Goal: Information Seeking & Learning: Check status

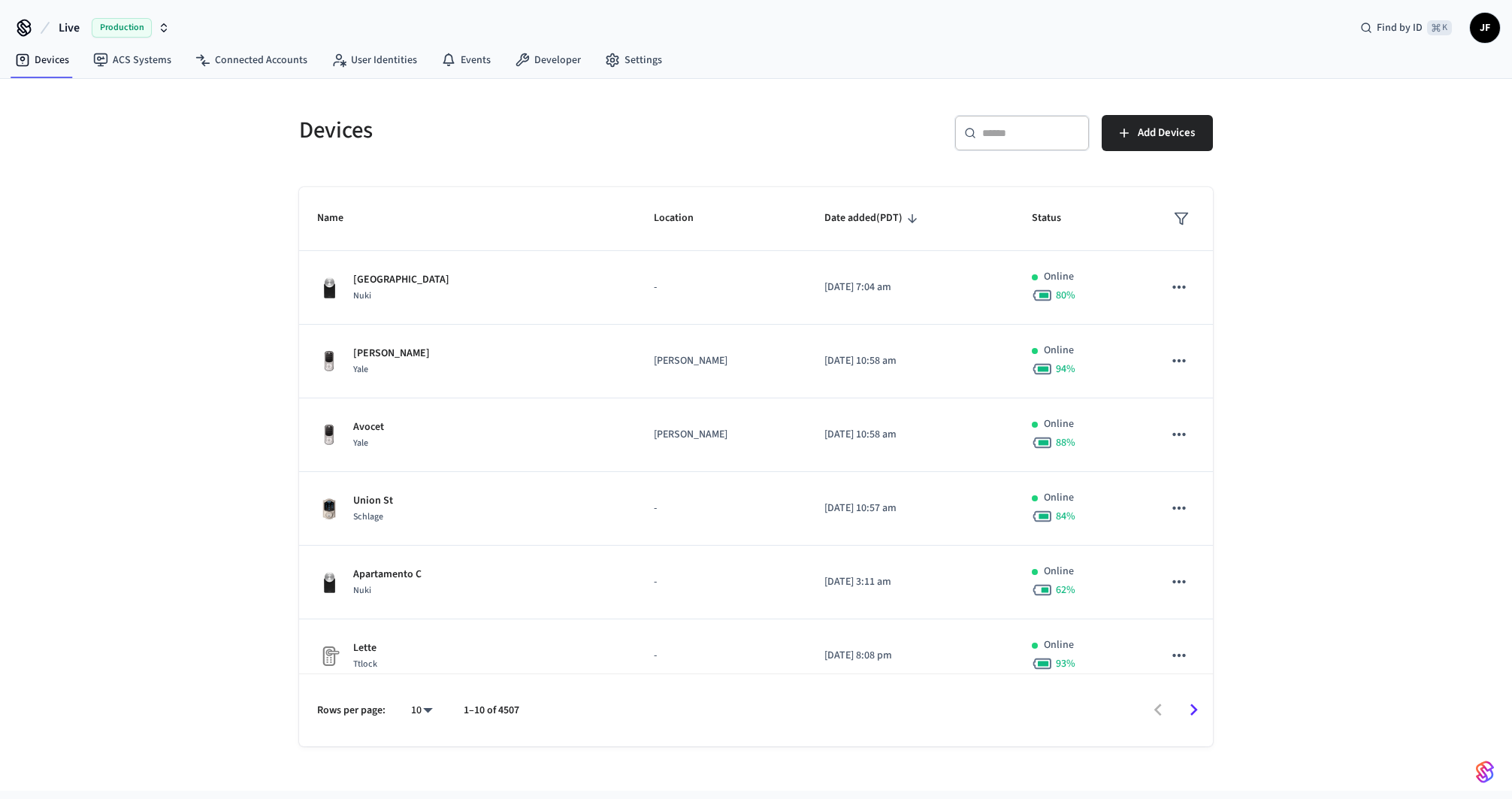
click at [73, 28] on span "Live" at bounding box center [68, 28] width 21 height 18
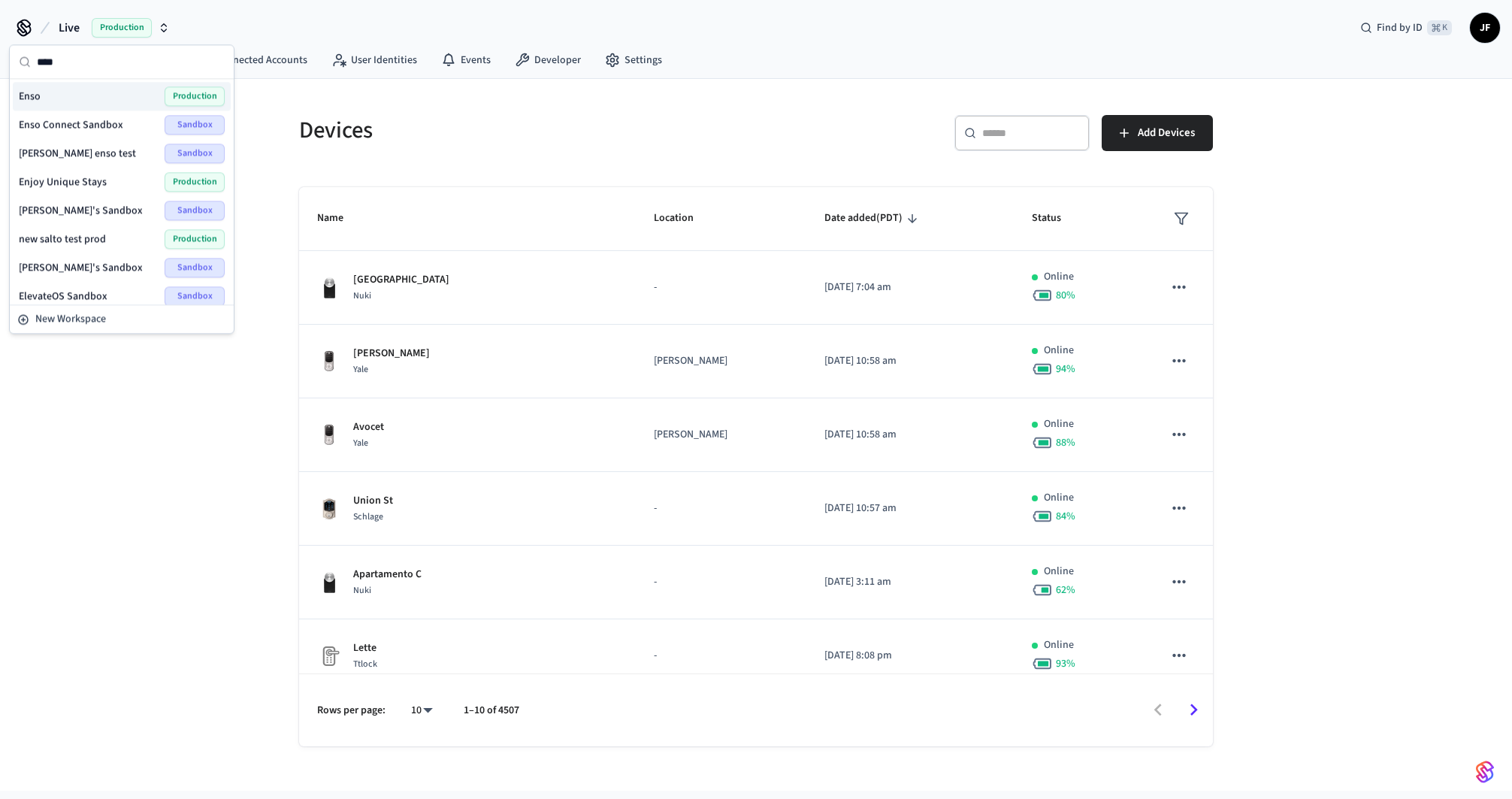
type input "****"
click at [65, 106] on div "Enso Production" at bounding box center [122, 96] width 218 height 28
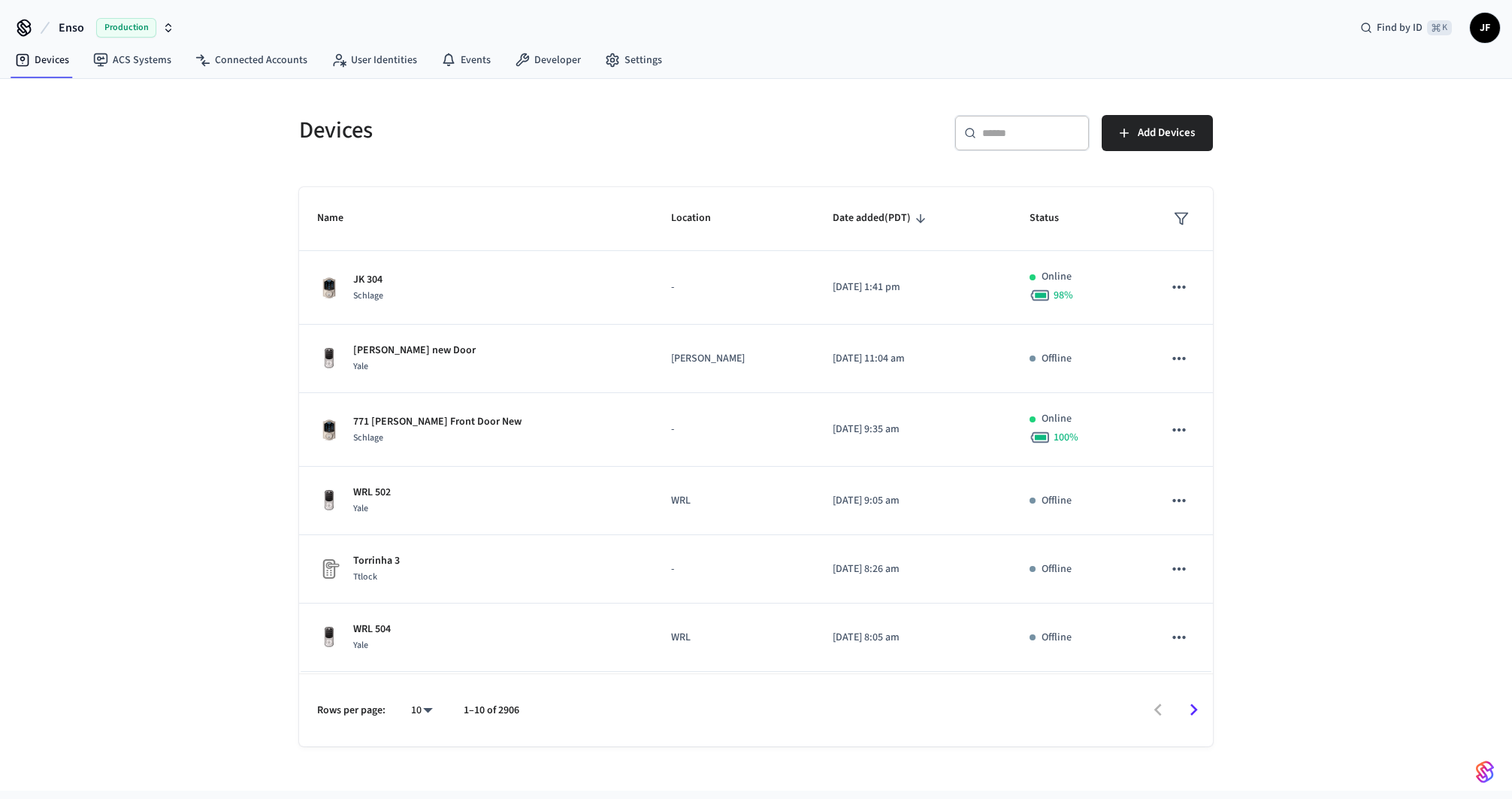
click at [1015, 118] on div "​ ​" at bounding box center [1022, 133] width 135 height 36
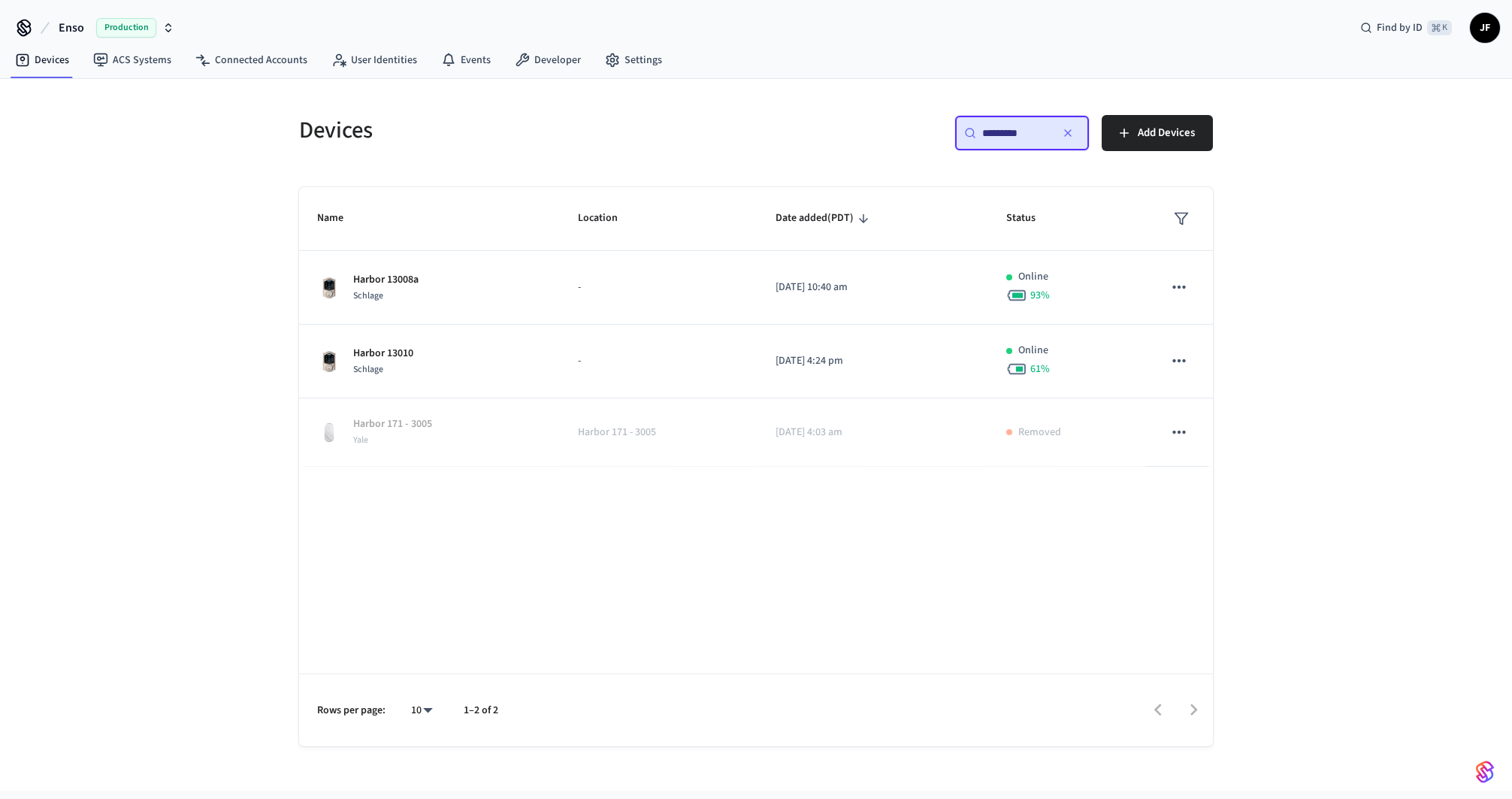
type input "*********"
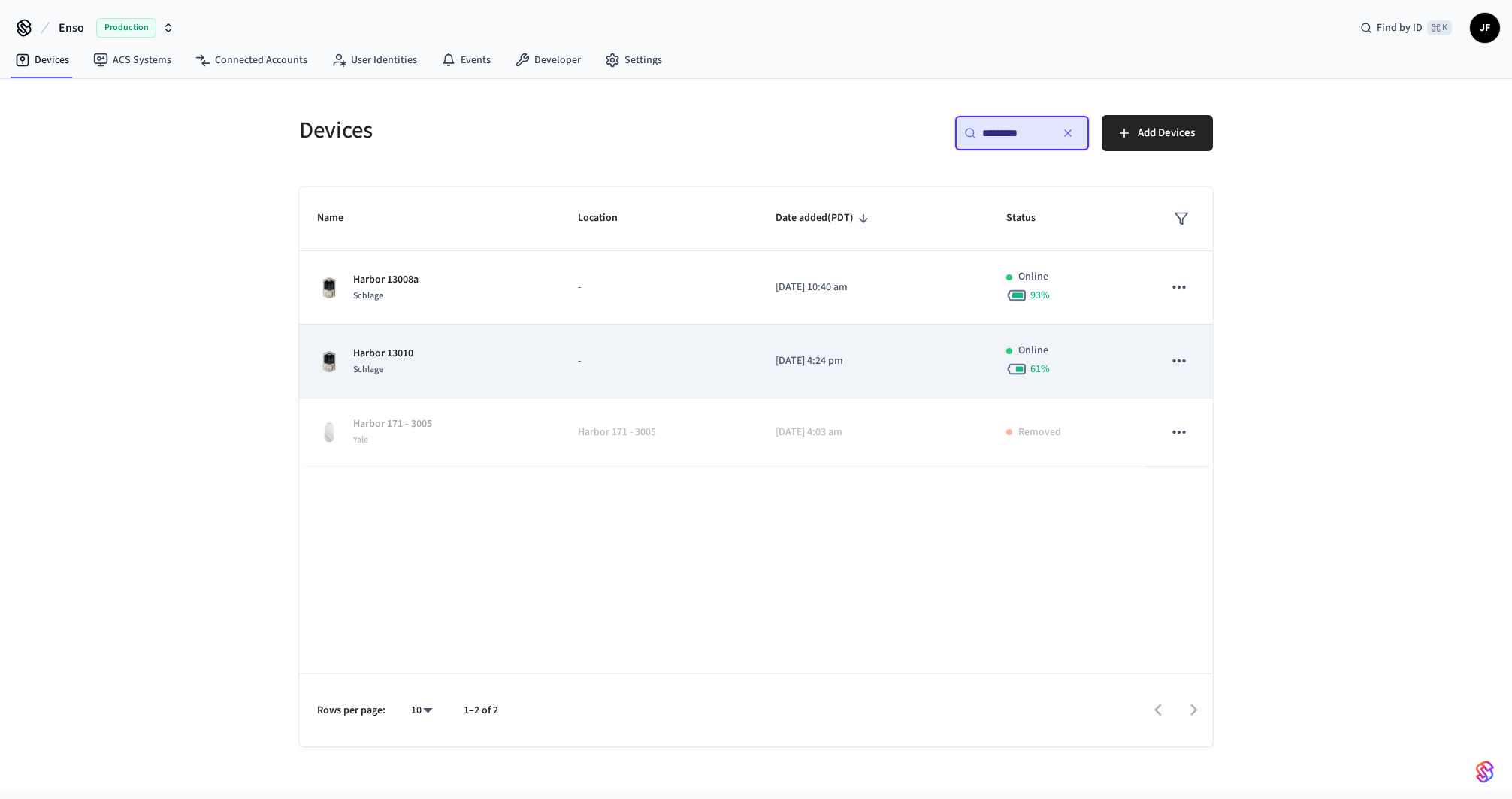
click at [447, 360] on div "Harbor 13010 Schlage" at bounding box center [429, 361] width 225 height 31
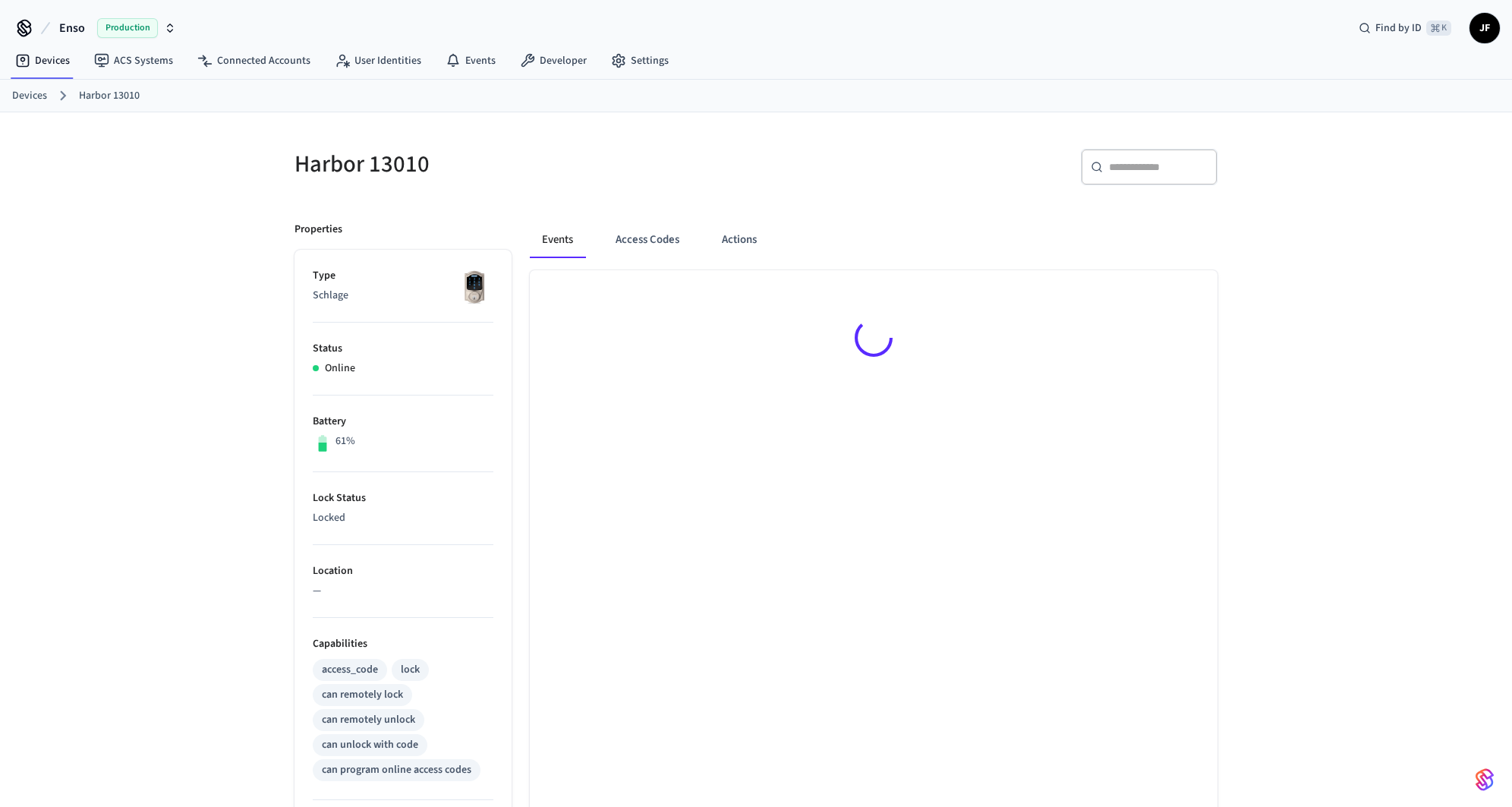
scroll to position [300, 0]
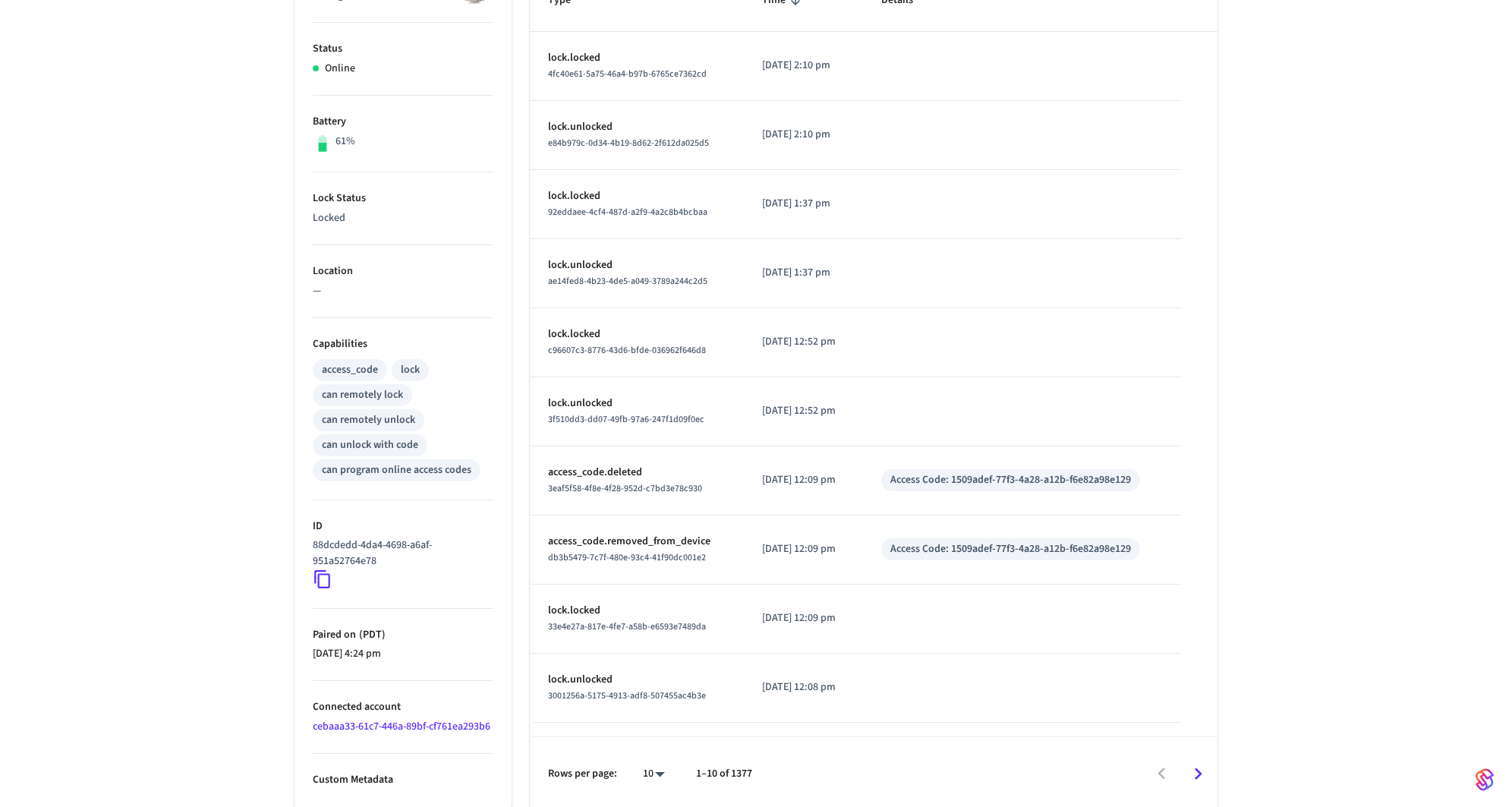
click at [406, 723] on link "cebaaa33-61c7-446a-89bf-cf761ea293b6" at bounding box center [401, 726] width 177 height 15
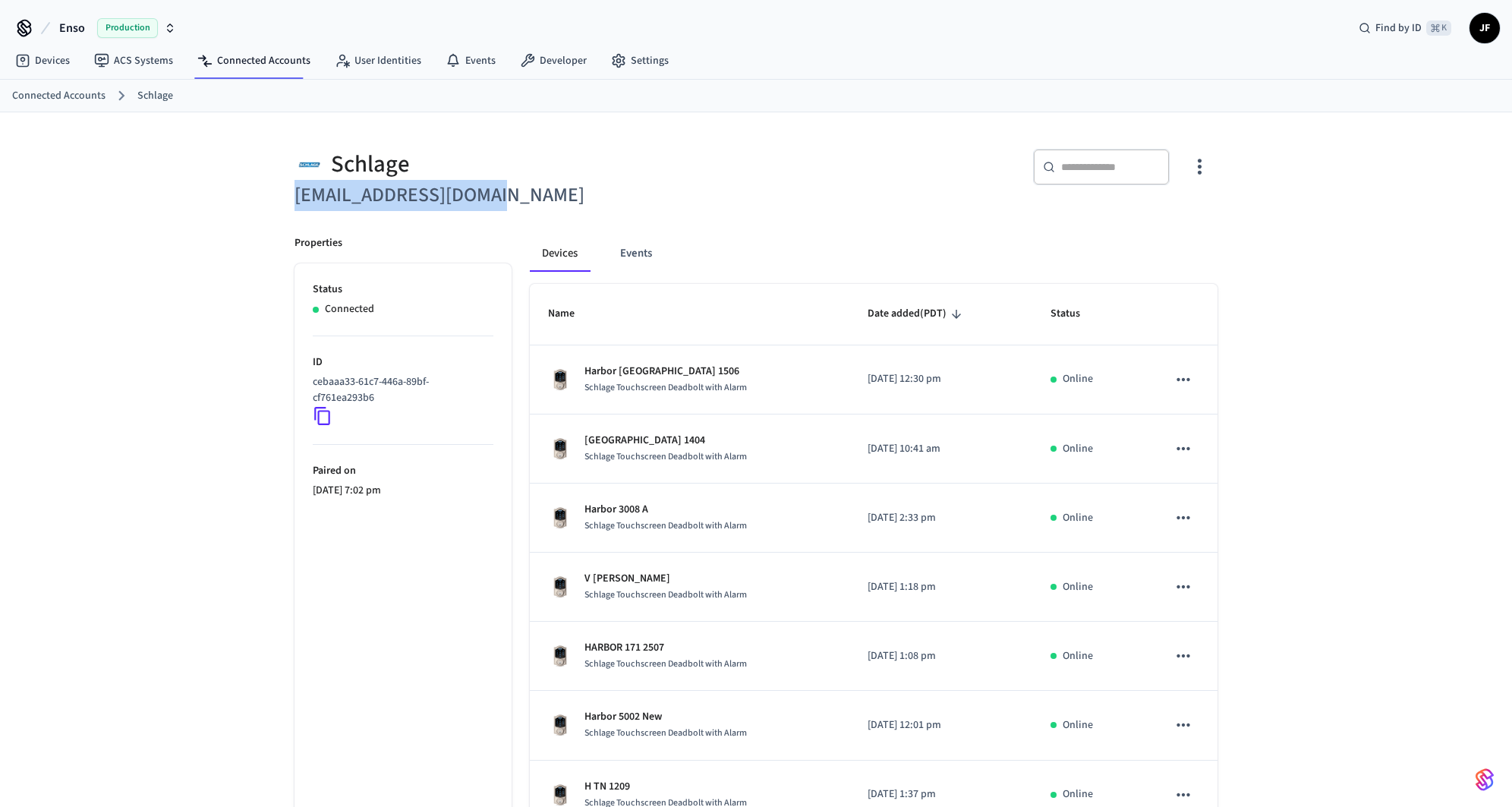
drag, startPoint x: 517, startPoint y: 203, endPoint x: 238, endPoint y: 204, distance: 279.0
click at [238, 204] on div "Schlage moikkagroup@gmail.com ​ ​ Properties Status Connected ID cebaaa33-61c7-…" at bounding box center [756, 611] width 1512 height 998
copy h6 "[EMAIL_ADDRESS][DOMAIN_NAME]"
click at [1315, 171] on div "Schlage moikkagroup@gmail.com ​ ​ Properties Status Connected ID cebaaa33-61c7-…" at bounding box center [756, 611] width 1512 height 998
click at [87, 27] on button "Enso Production" at bounding box center [118, 28] width 126 height 32
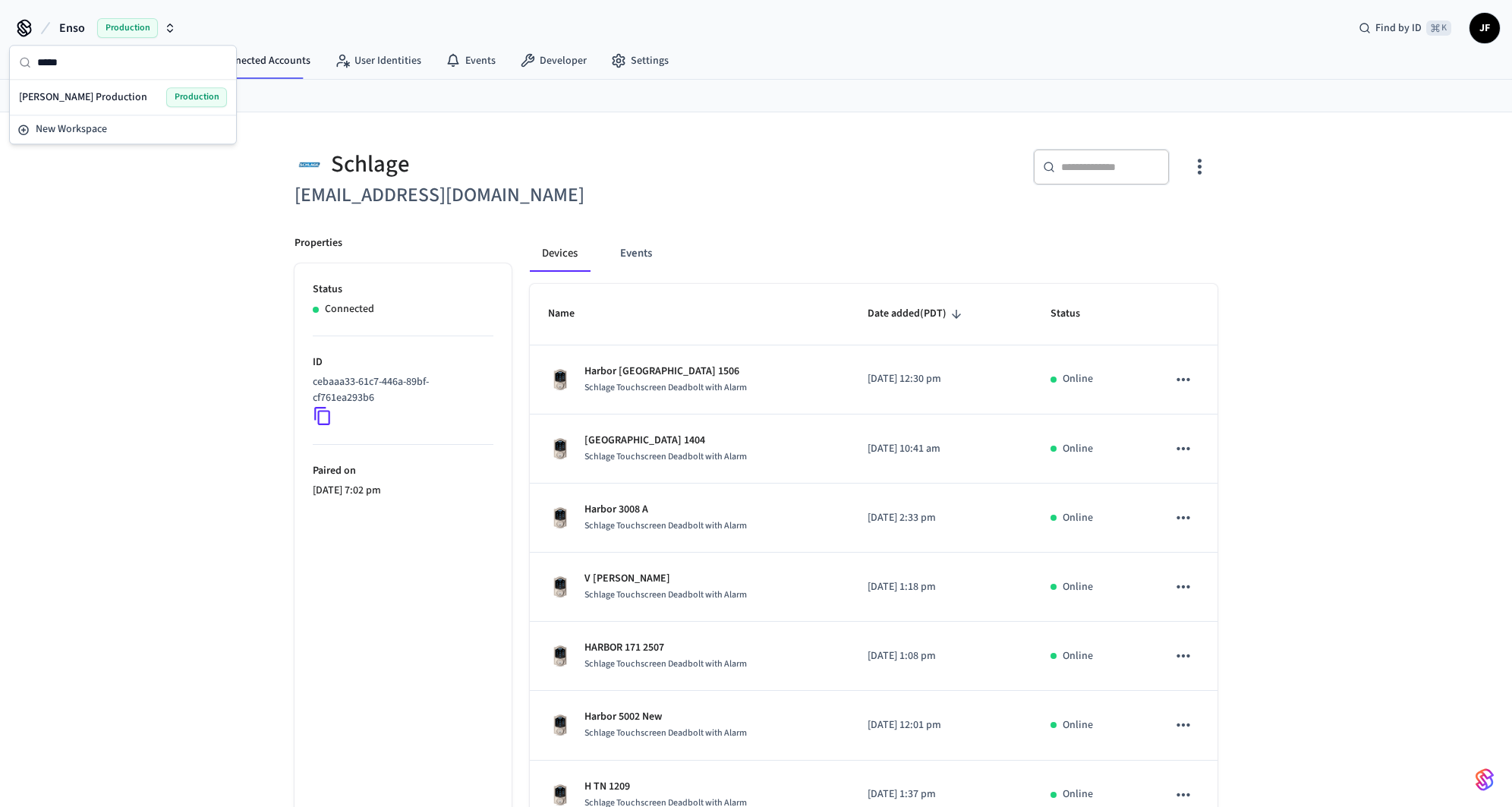
type input "*****"
click at [82, 89] on div "[PERSON_NAME] Production Production" at bounding box center [123, 97] width 208 height 19
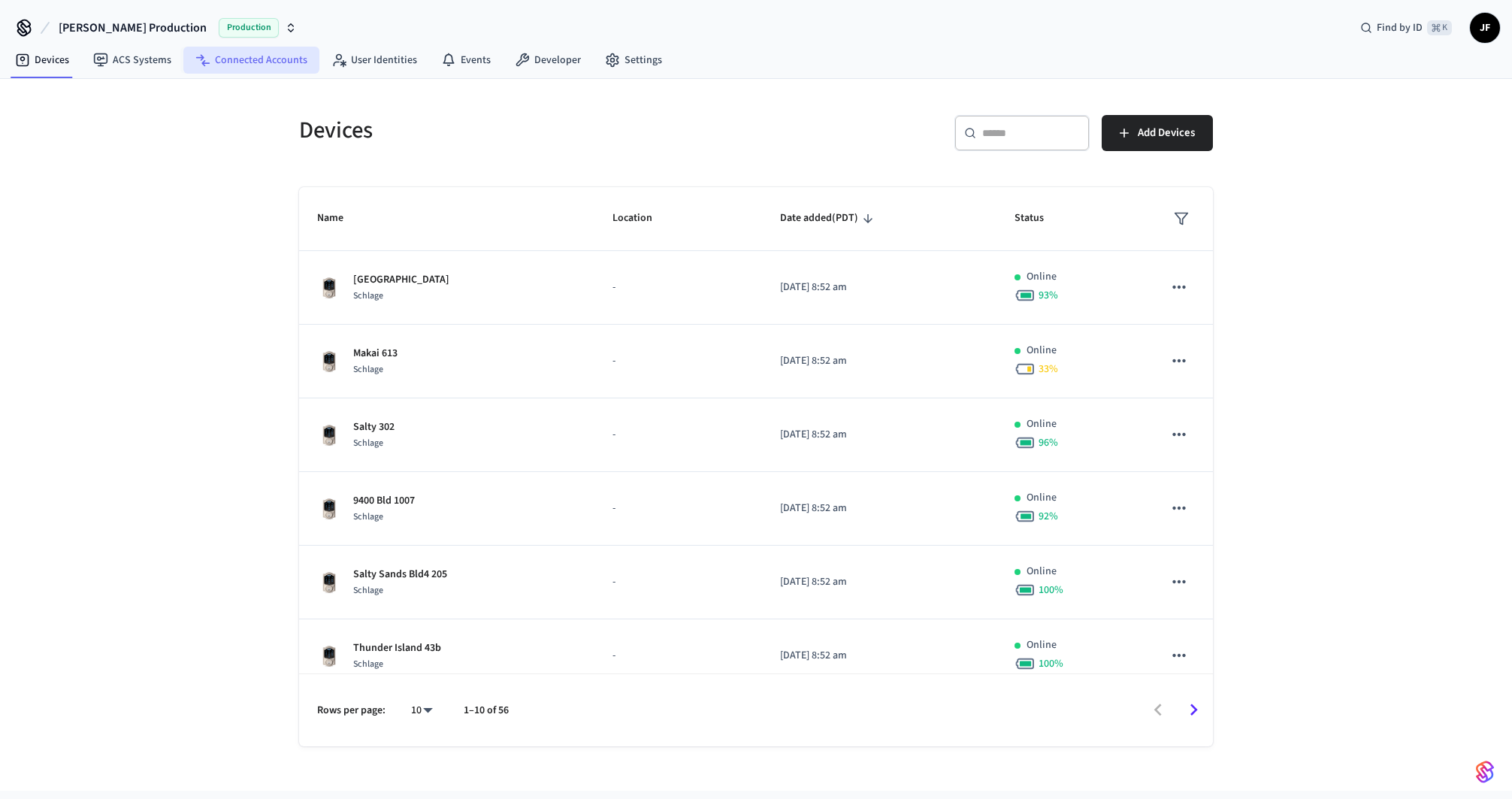
click at [261, 54] on link "Connected Accounts" at bounding box center [251, 60] width 136 height 27
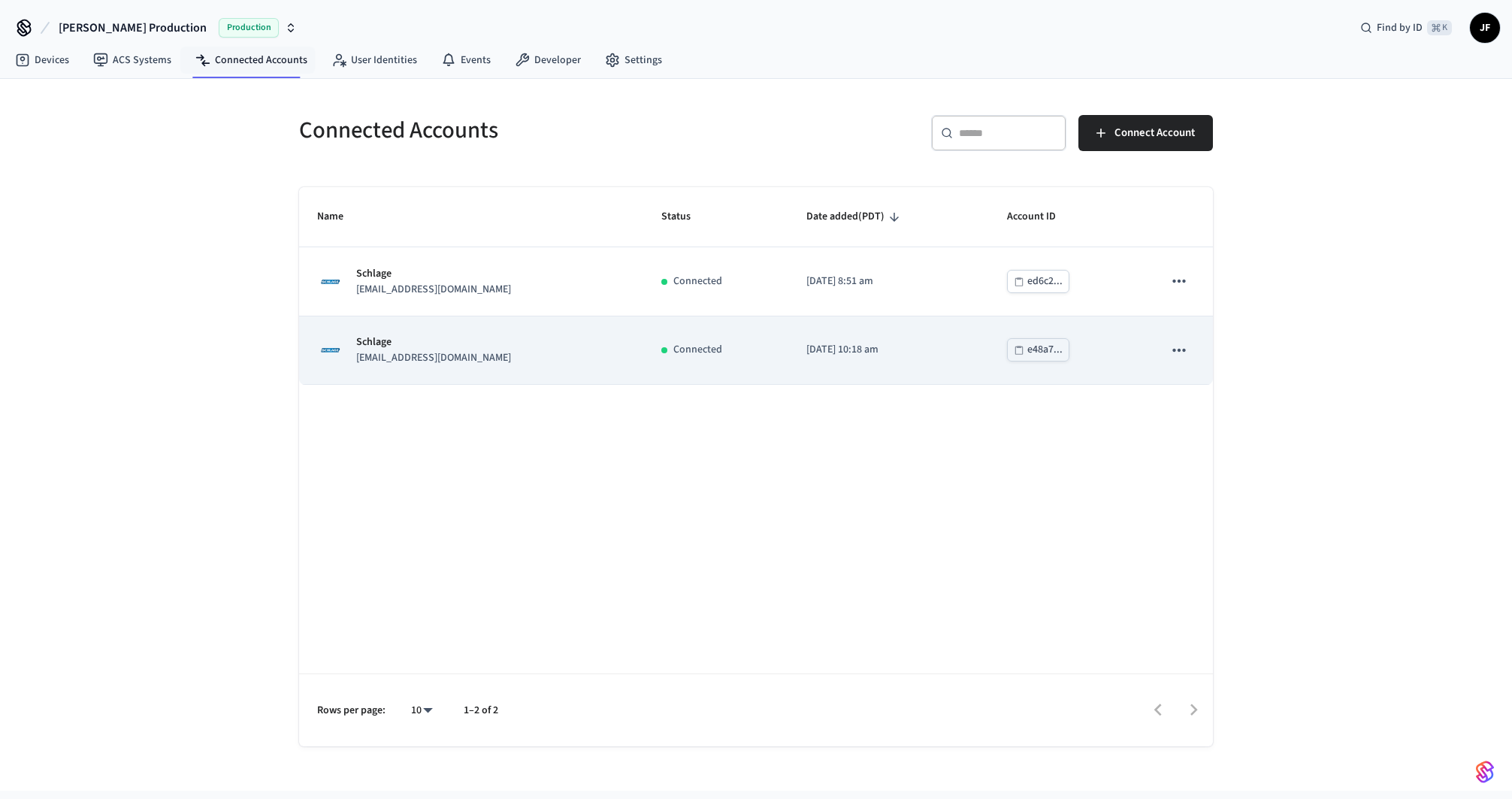
click at [547, 363] on div "Schlage [EMAIL_ADDRESS][DOMAIN_NAME]" at bounding box center [472, 350] width 308 height 31
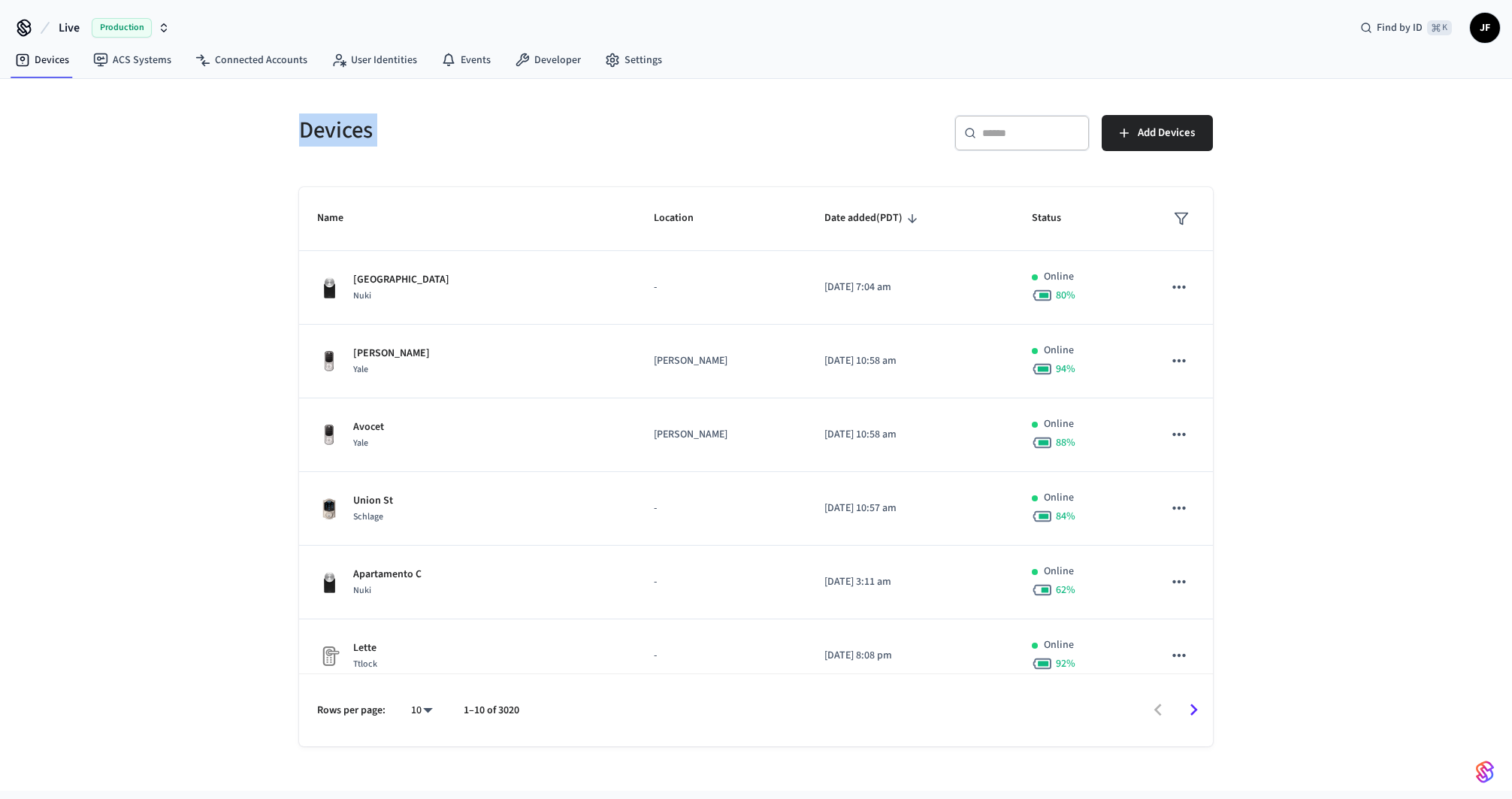
click at [849, 77] on div "Live Production Find by ID ⌘ K JF Devices ACS Systems Connected Accounts User I…" at bounding box center [756, 395] width 1512 height 791
drag, startPoint x: 859, startPoint y: 81, endPoint x: 869, endPoint y: 97, distance: 18.9
click at [856, 82] on div "Devices ​ ​ Add Devices Name Location Date added (PDT) Status Riviera House Nuk…" at bounding box center [756, 413] width 962 height 668
click at [355, 140] on h5 "Devices" at bounding box center [523, 130] width 448 height 31
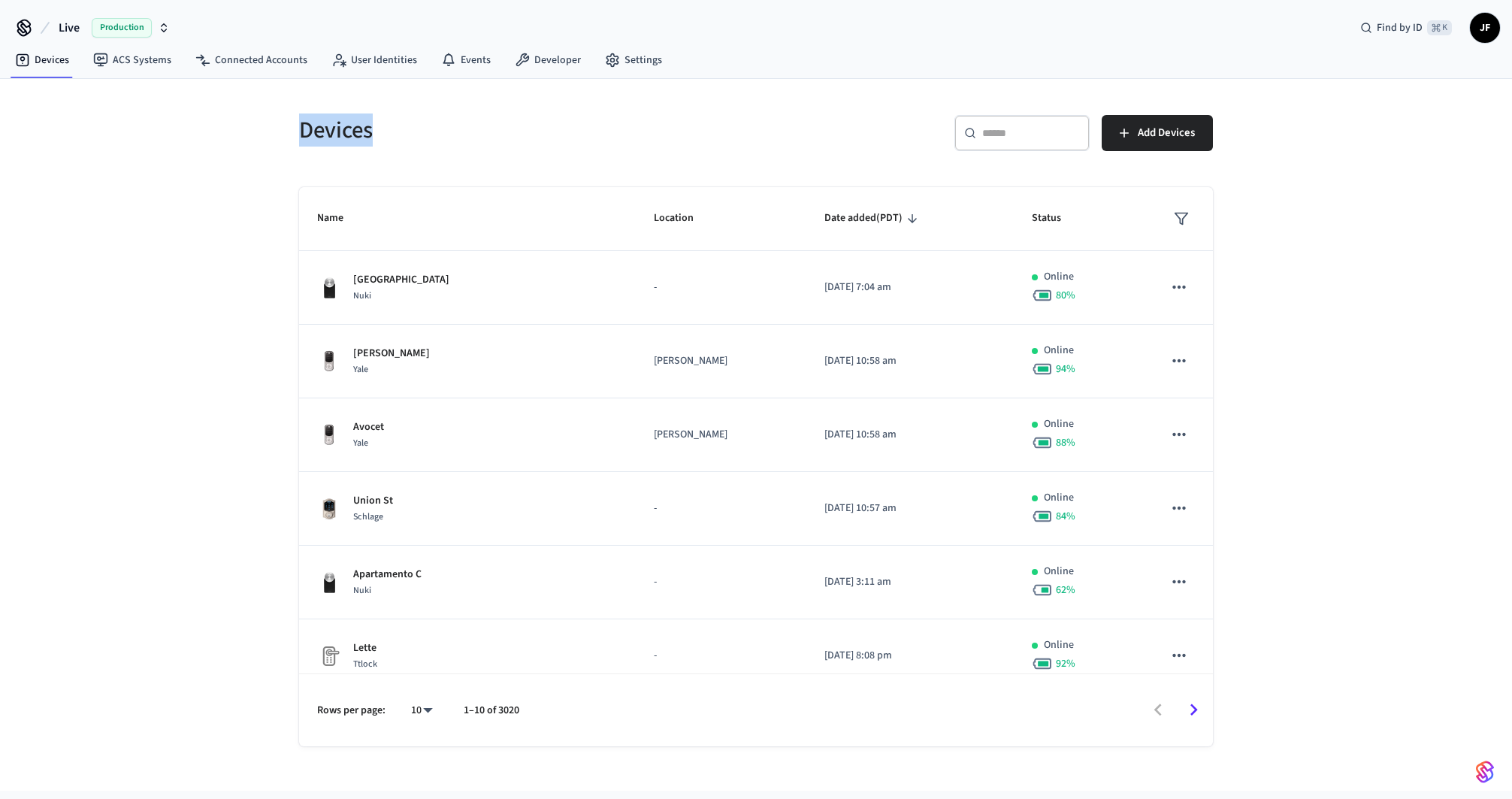
click at [317, 140] on h5 "Devices" at bounding box center [523, 130] width 448 height 31
drag, startPoint x: 298, startPoint y: 134, endPoint x: 358, endPoint y: 141, distance: 60.4
click at [358, 141] on h5 "Devices" at bounding box center [523, 130] width 448 height 31
click at [370, 135] on h5 "Devices" at bounding box center [523, 130] width 448 height 31
drag, startPoint x: 373, startPoint y: 133, endPoint x: 304, endPoint y: 140, distance: 69.4
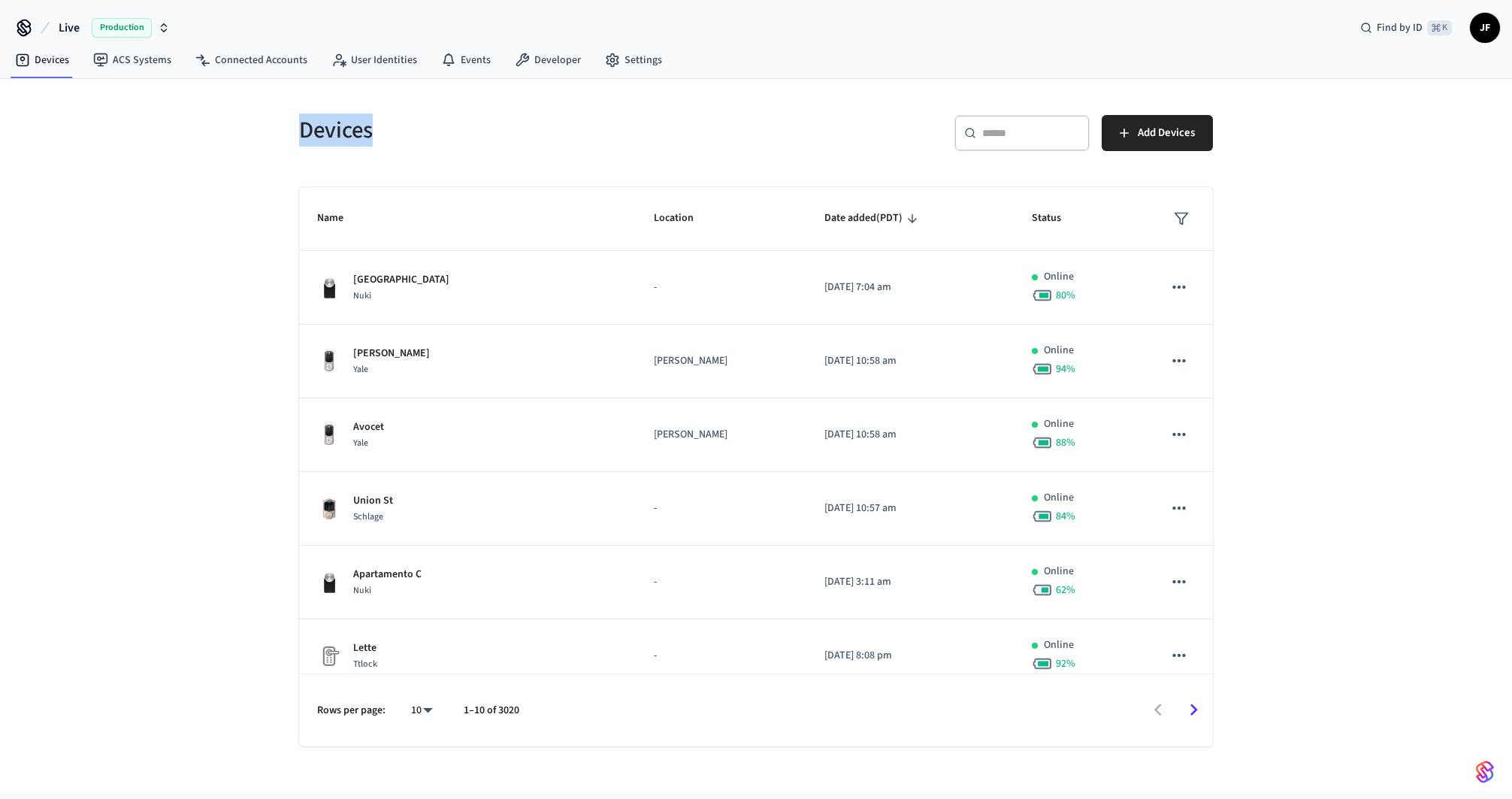
click at [304, 140] on h5 "Devices" at bounding box center [523, 130] width 448 height 31
click at [471, 108] on div "Devices" at bounding box center [514, 130] width 466 height 66
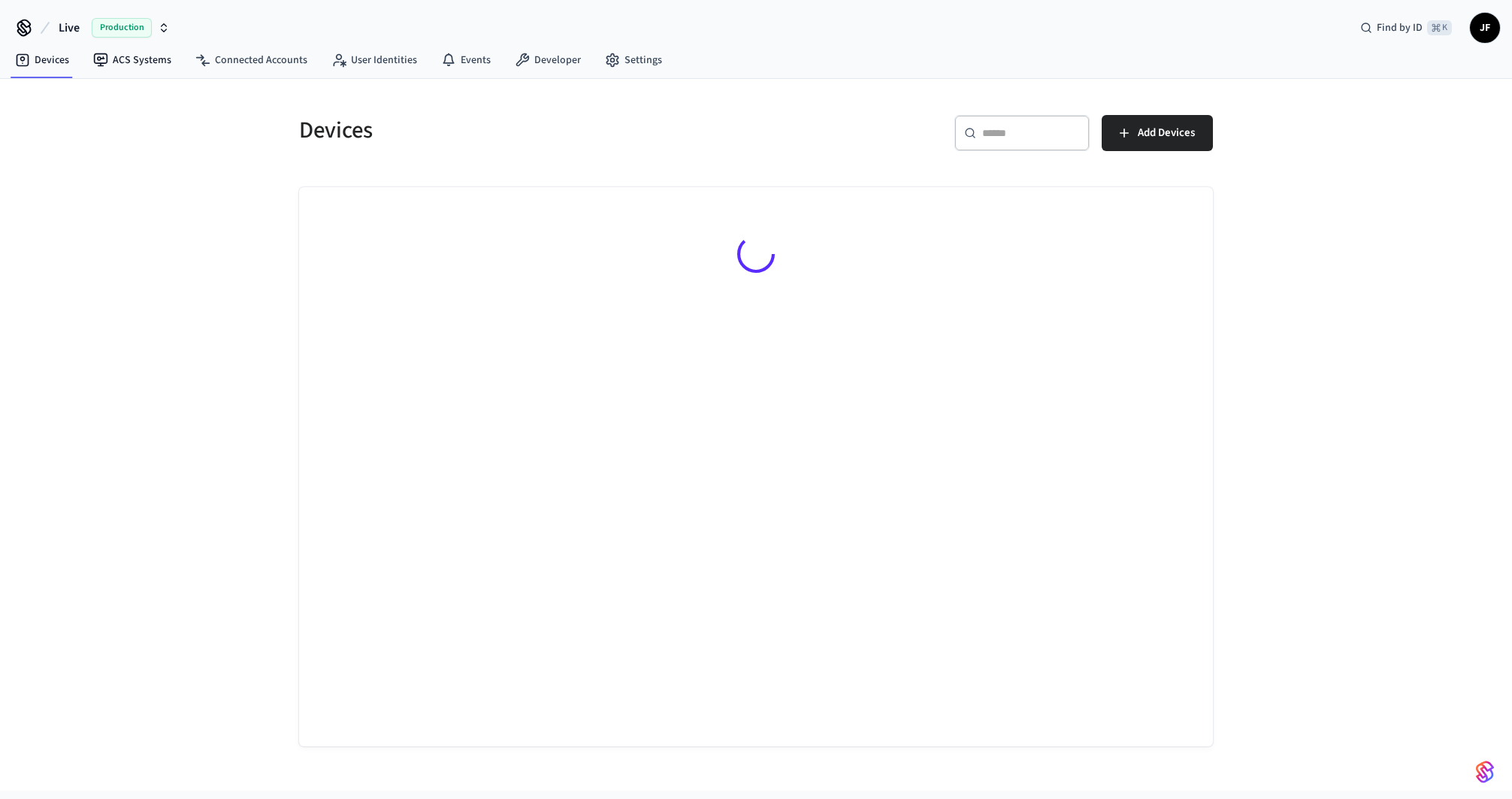
click at [68, 31] on span "Live" at bounding box center [68, 28] width 21 height 18
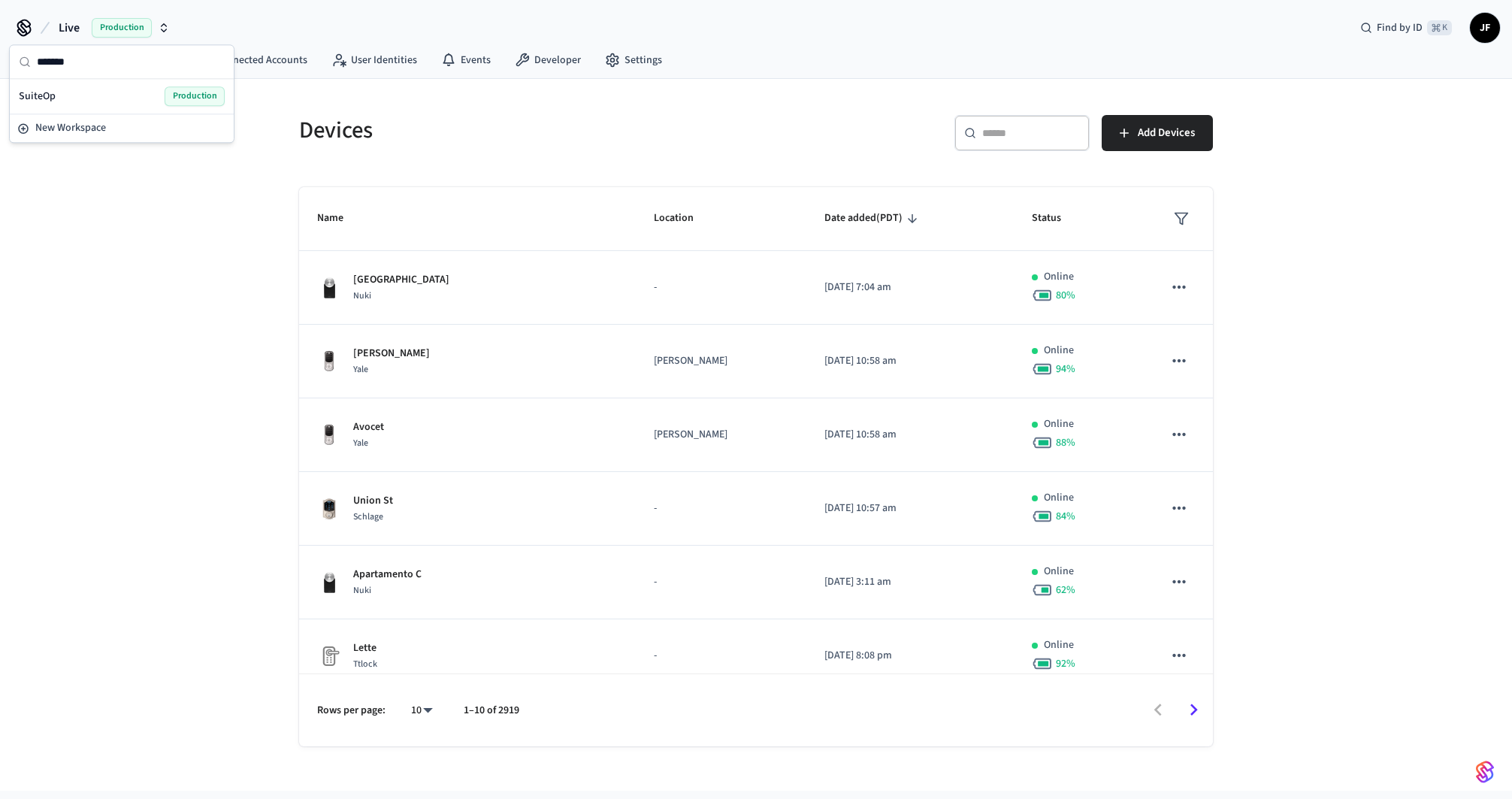
type input "*******"
click at [54, 100] on span "SuiteOp" at bounding box center [38, 97] width 37 height 15
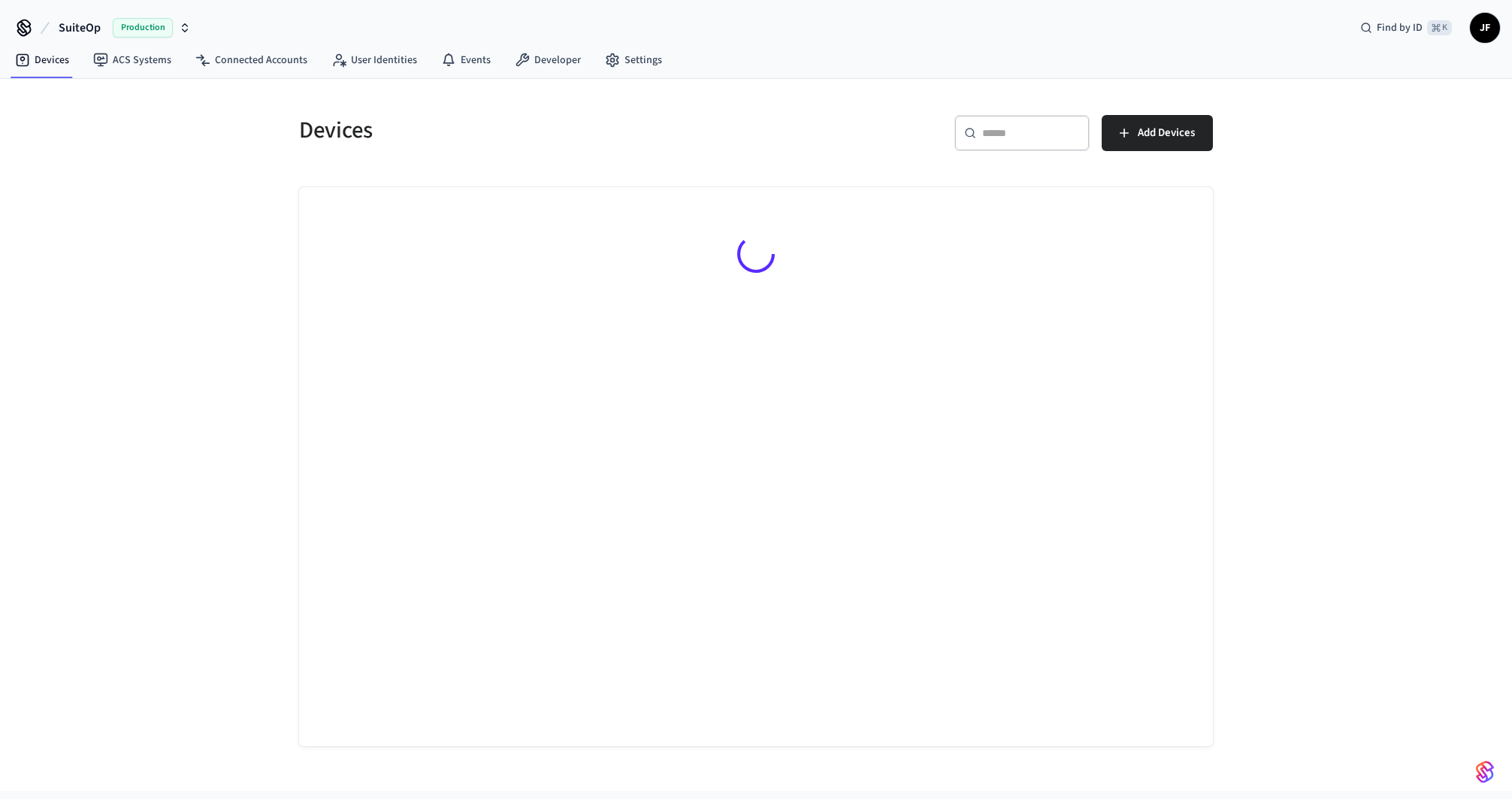
click at [975, 117] on div "​ ​" at bounding box center [1022, 133] width 135 height 36
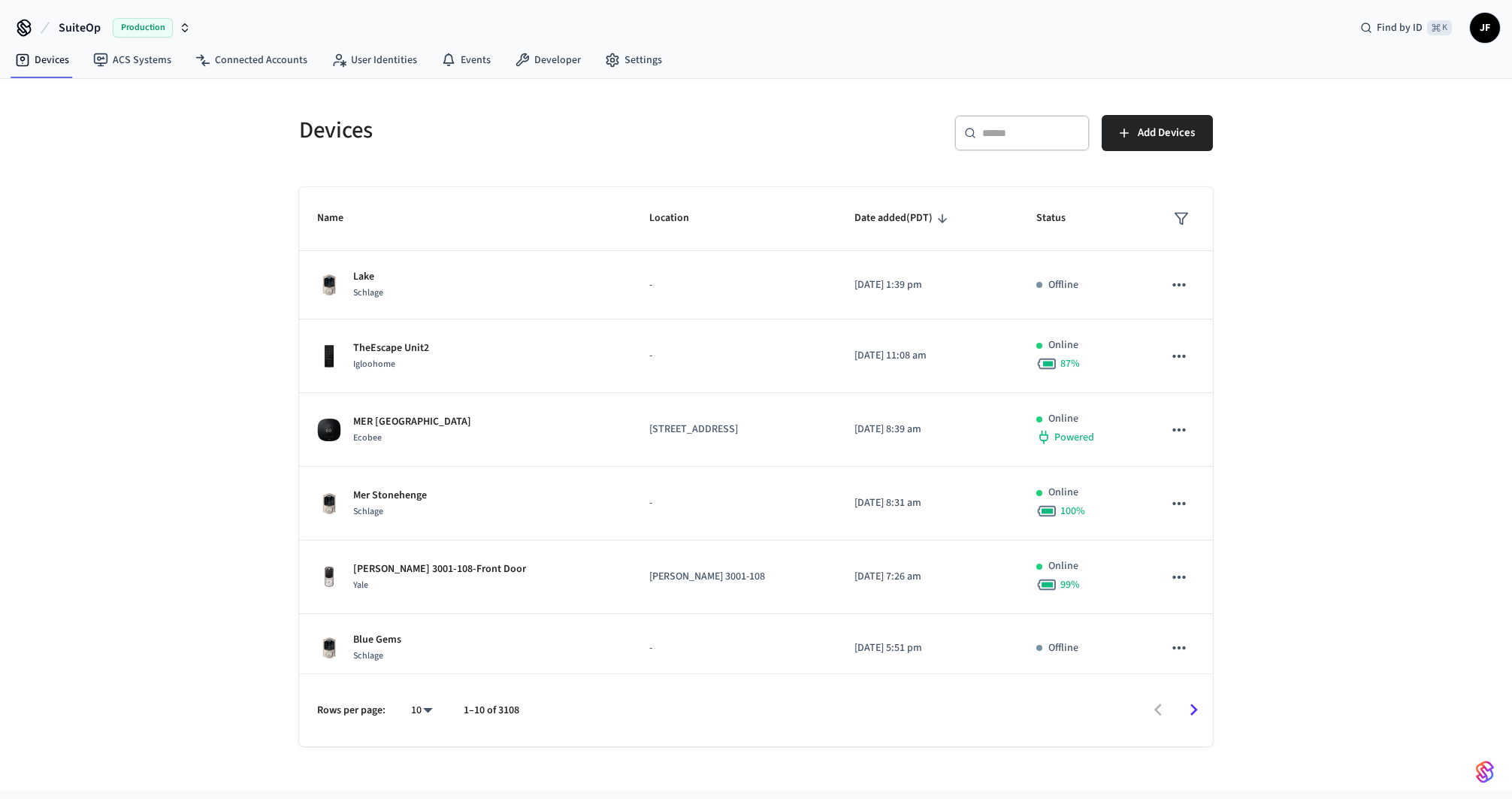
click at [863, 103] on div "​ ​ Add Devices" at bounding box center [980, 130] width 466 height 66
click at [1033, 127] on input "text" at bounding box center [1030, 133] width 97 height 15
paste input "**********"
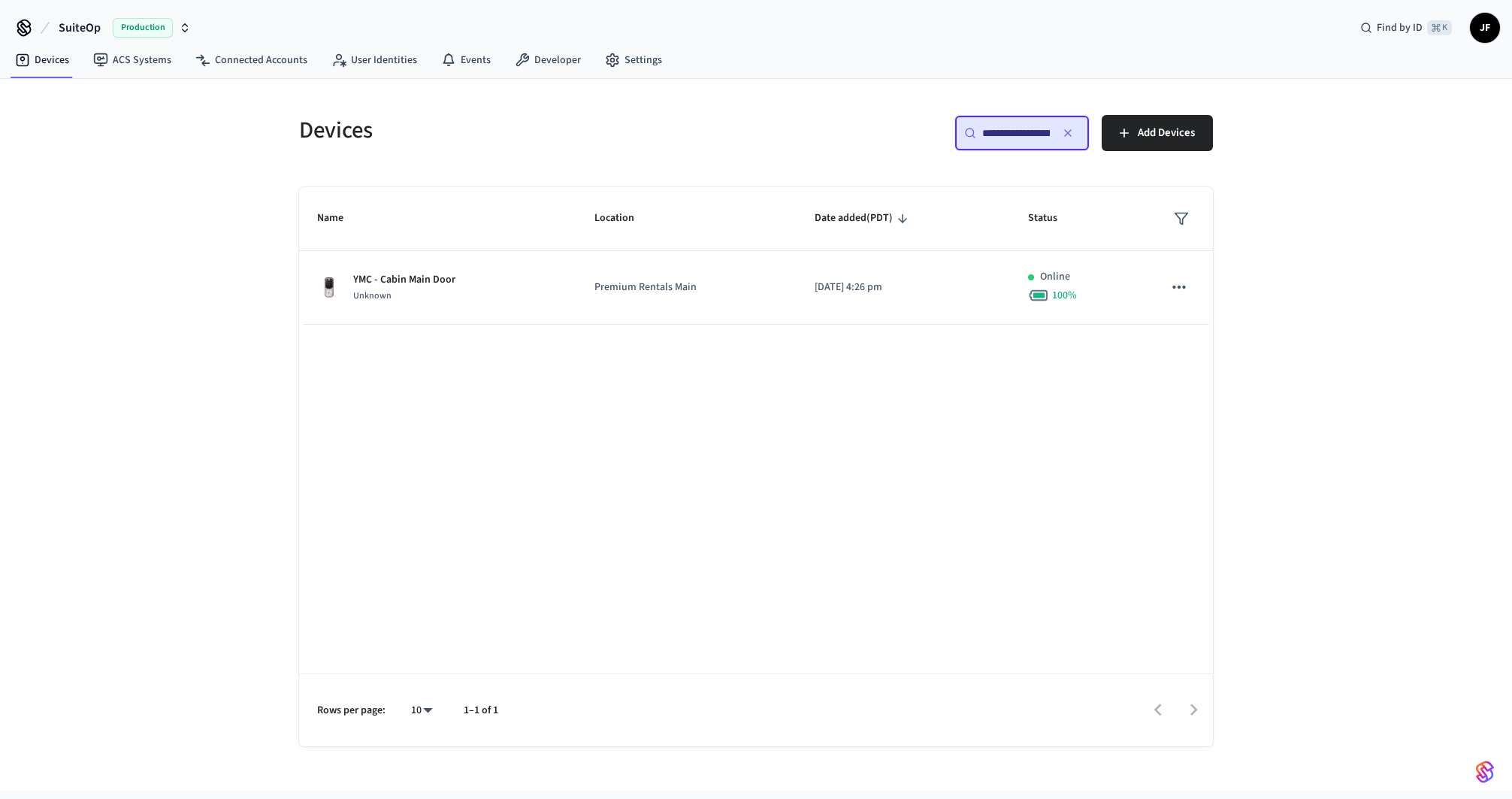
scroll to position [0, 113]
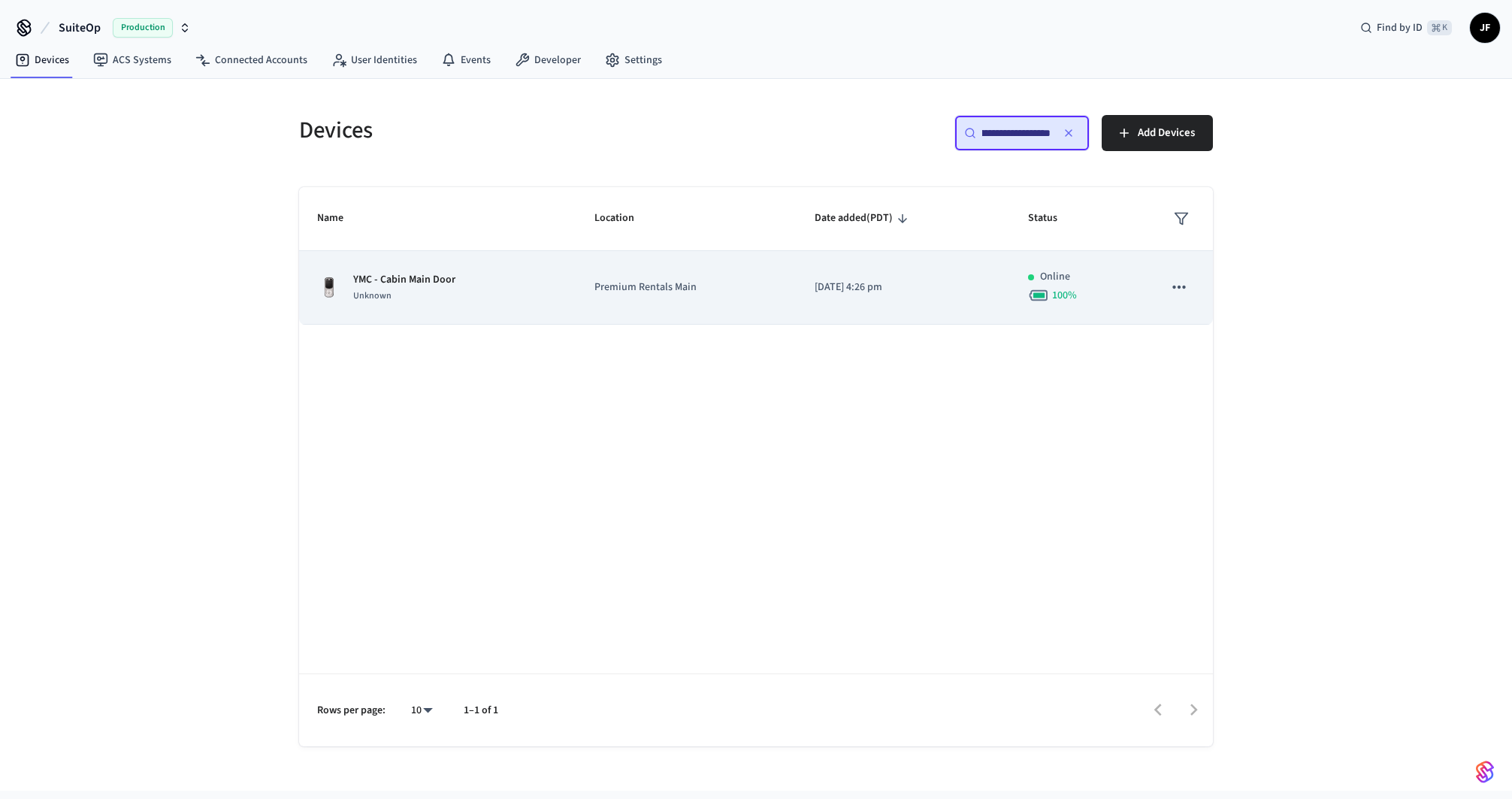
type input "**********"
click at [797, 311] on td "2025/07/28 at 4:26 pm" at bounding box center [902, 288] width 212 height 74
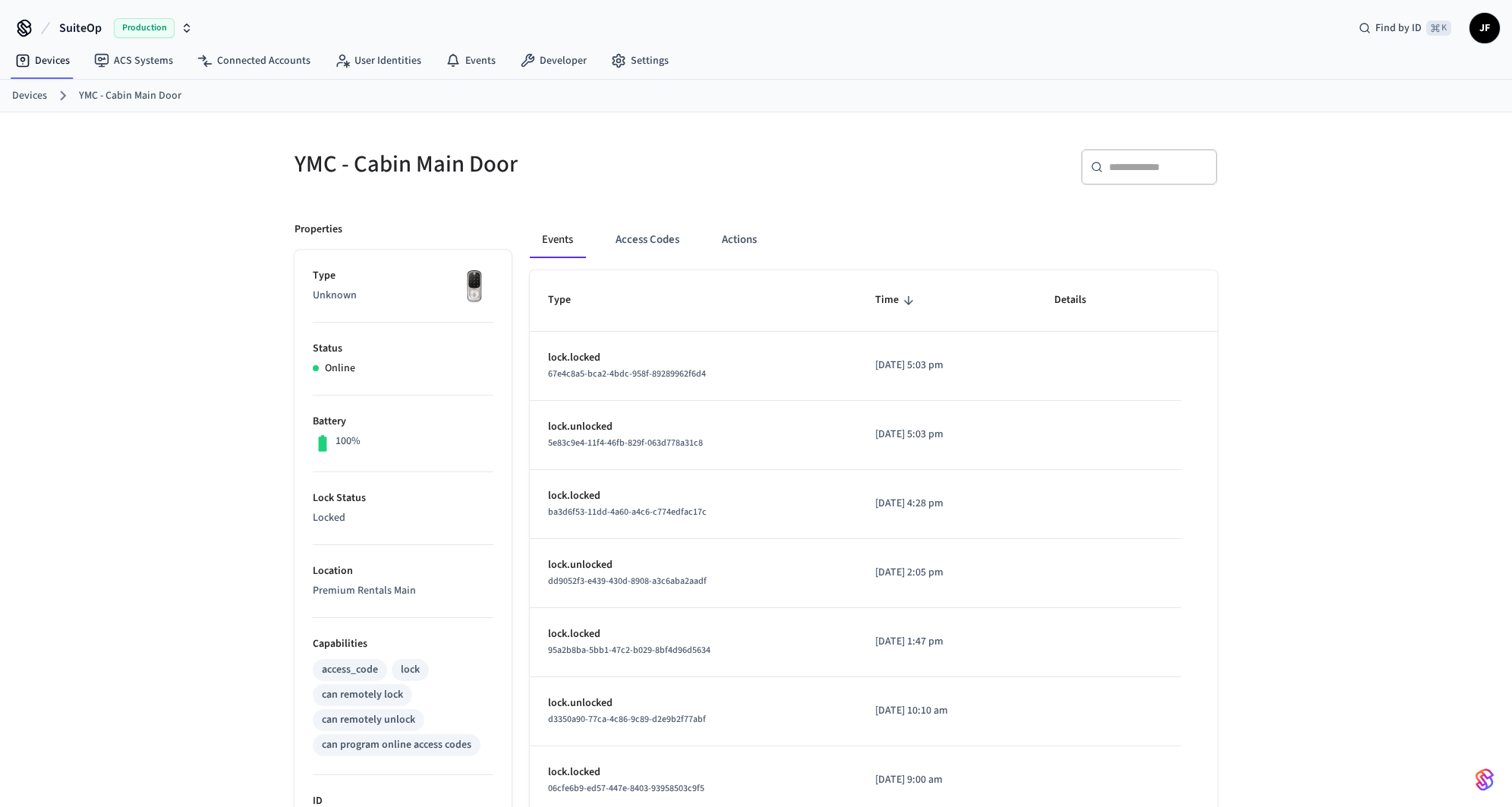
scroll to position [39, 0]
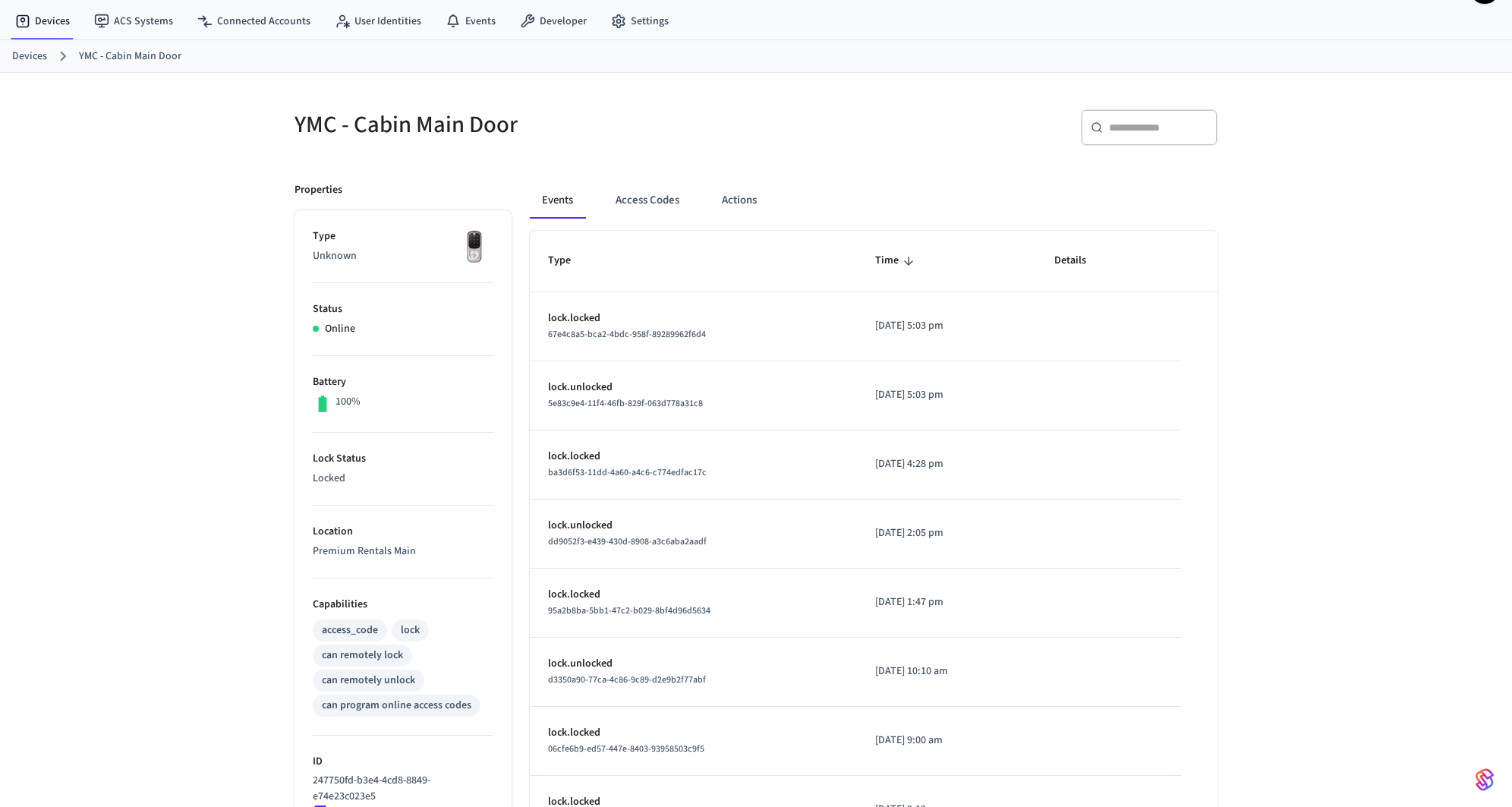
click at [214, 316] on div "YMC - Cabin Main Door ​ ​ Properties Type Unknown Status Online Battery 100% Lo…" at bounding box center [756, 565] width 1512 height 984
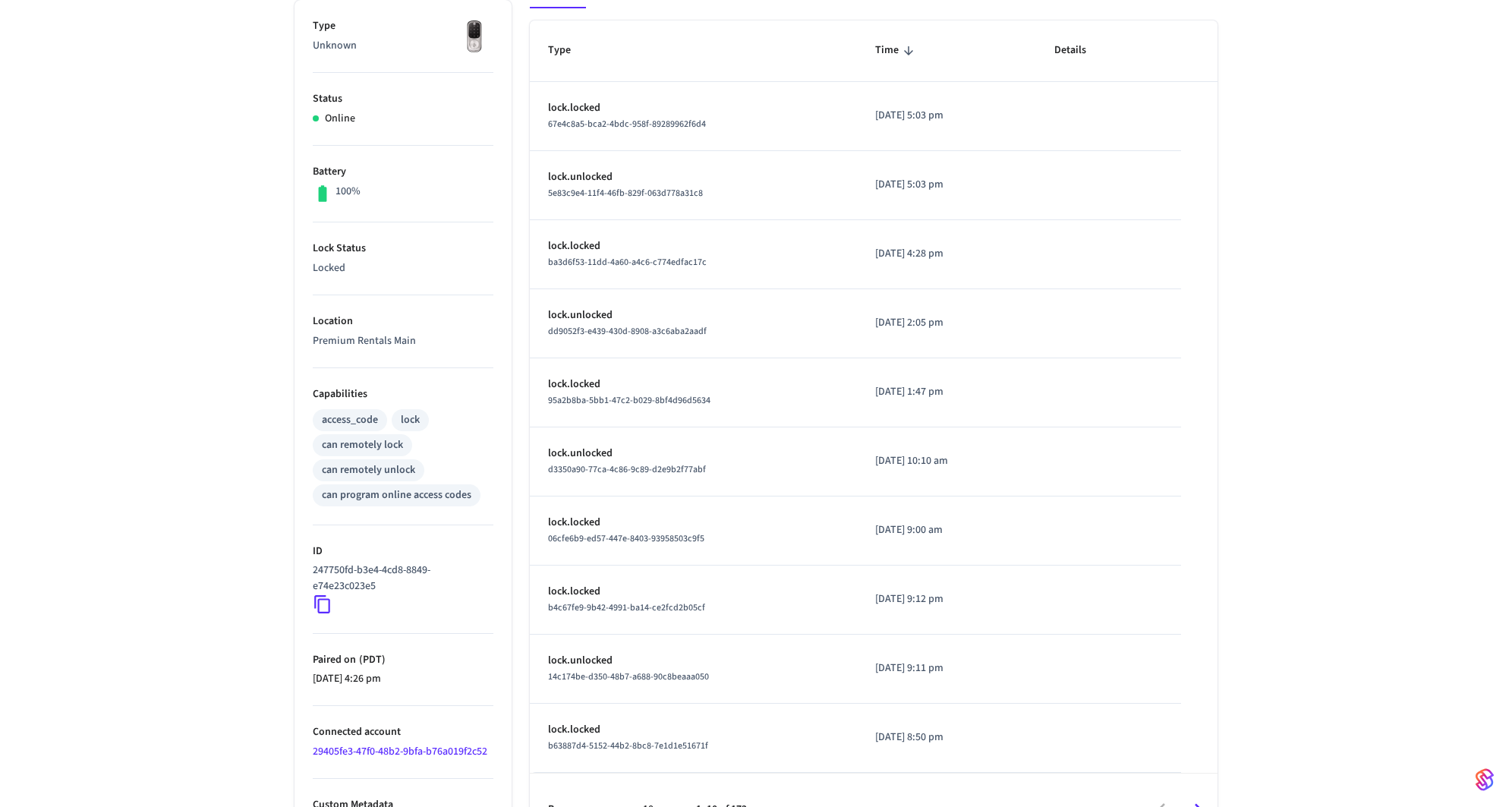
scroll to position [256, 0]
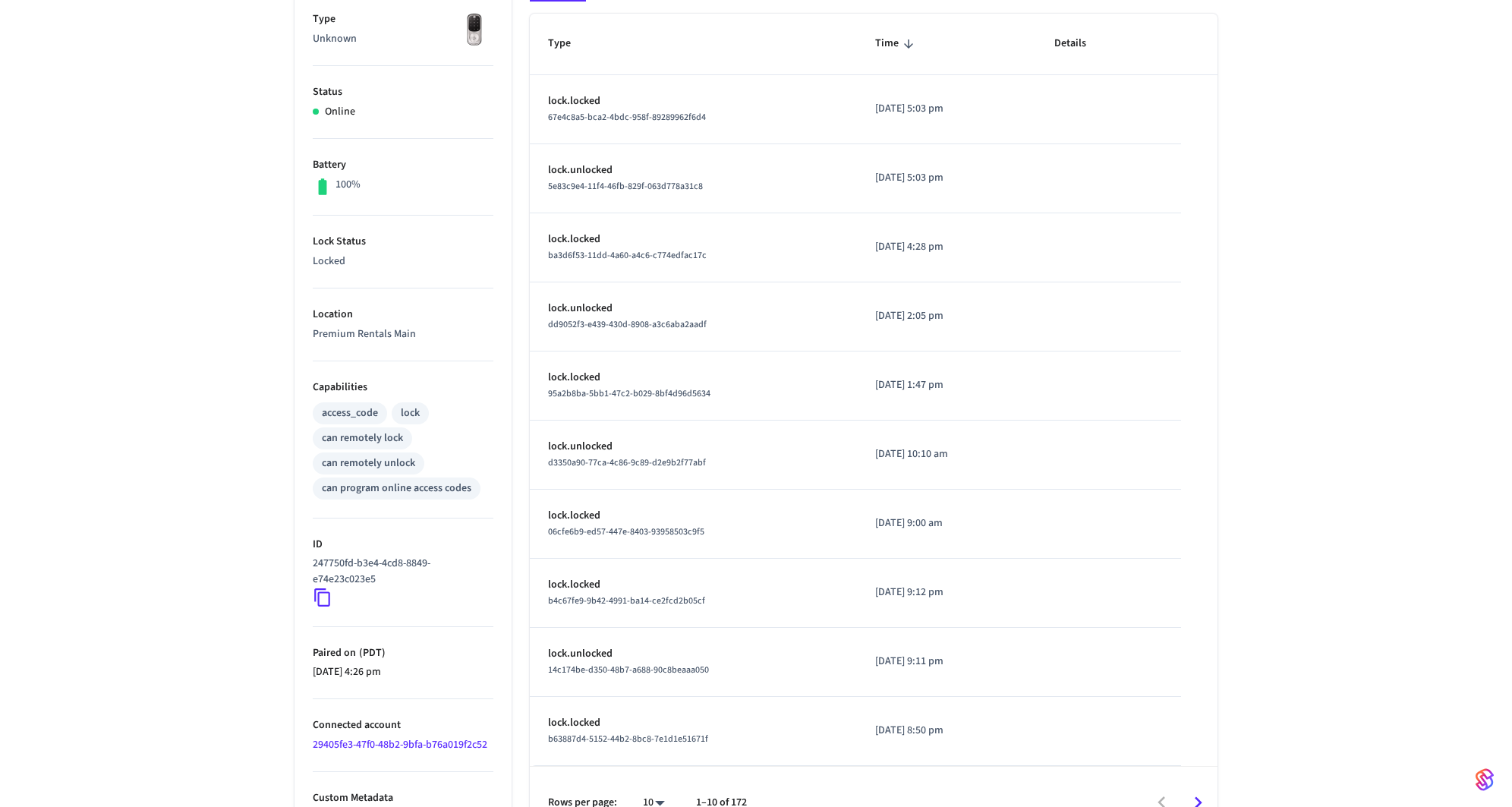
click at [380, 737] on link "29405fe3-47f0-48b2-9bfa-b76a019f2c52" at bounding box center [399, 745] width 174 height 15
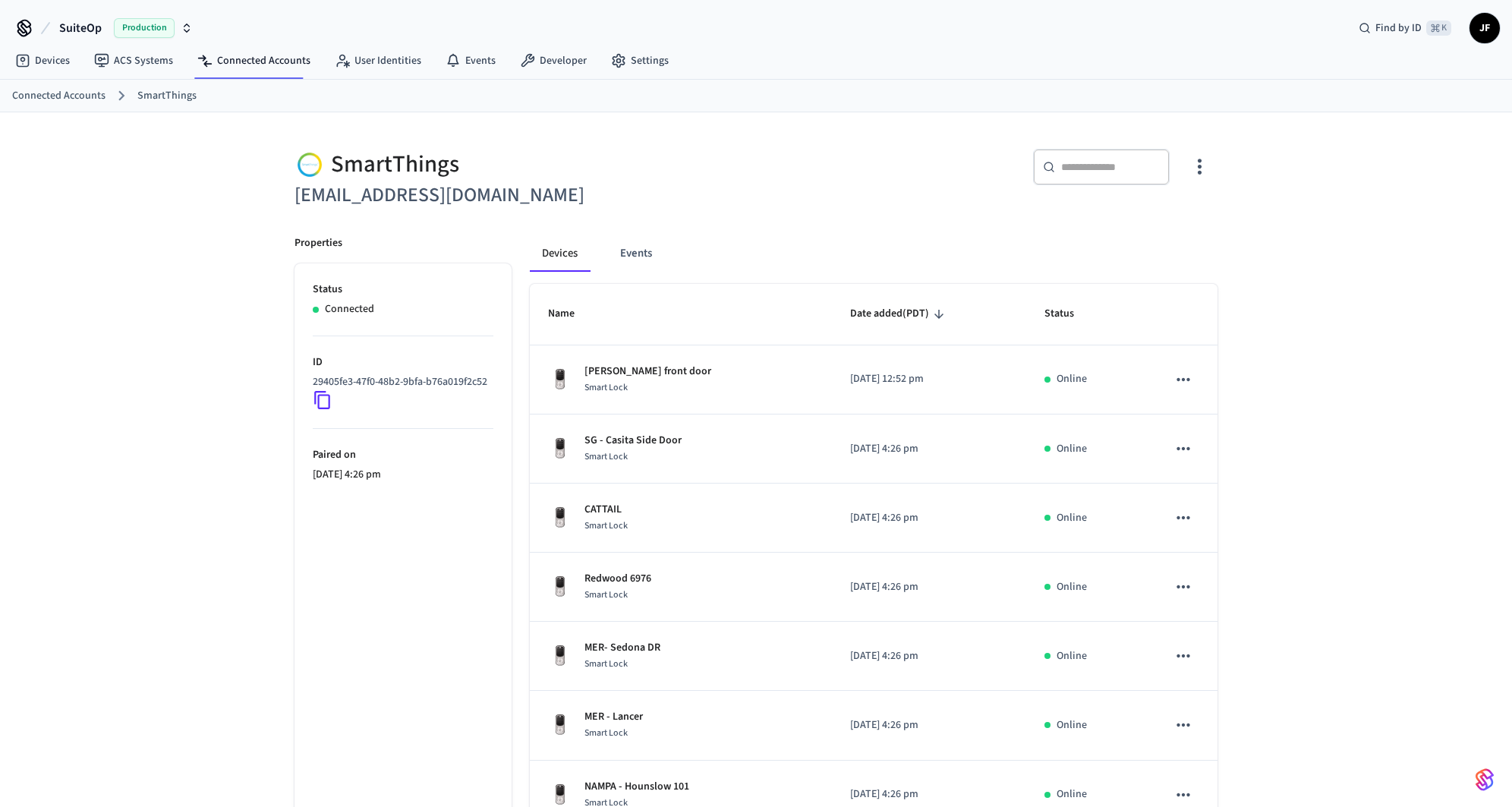
click at [228, 446] on div "SmartThings info@premiumrentals.com ​ ​ Properties Status Connected ID 29405fe3…" at bounding box center [756, 611] width 1512 height 998
drag, startPoint x: 217, startPoint y: 443, endPoint x: 201, endPoint y: 441, distance: 16.1
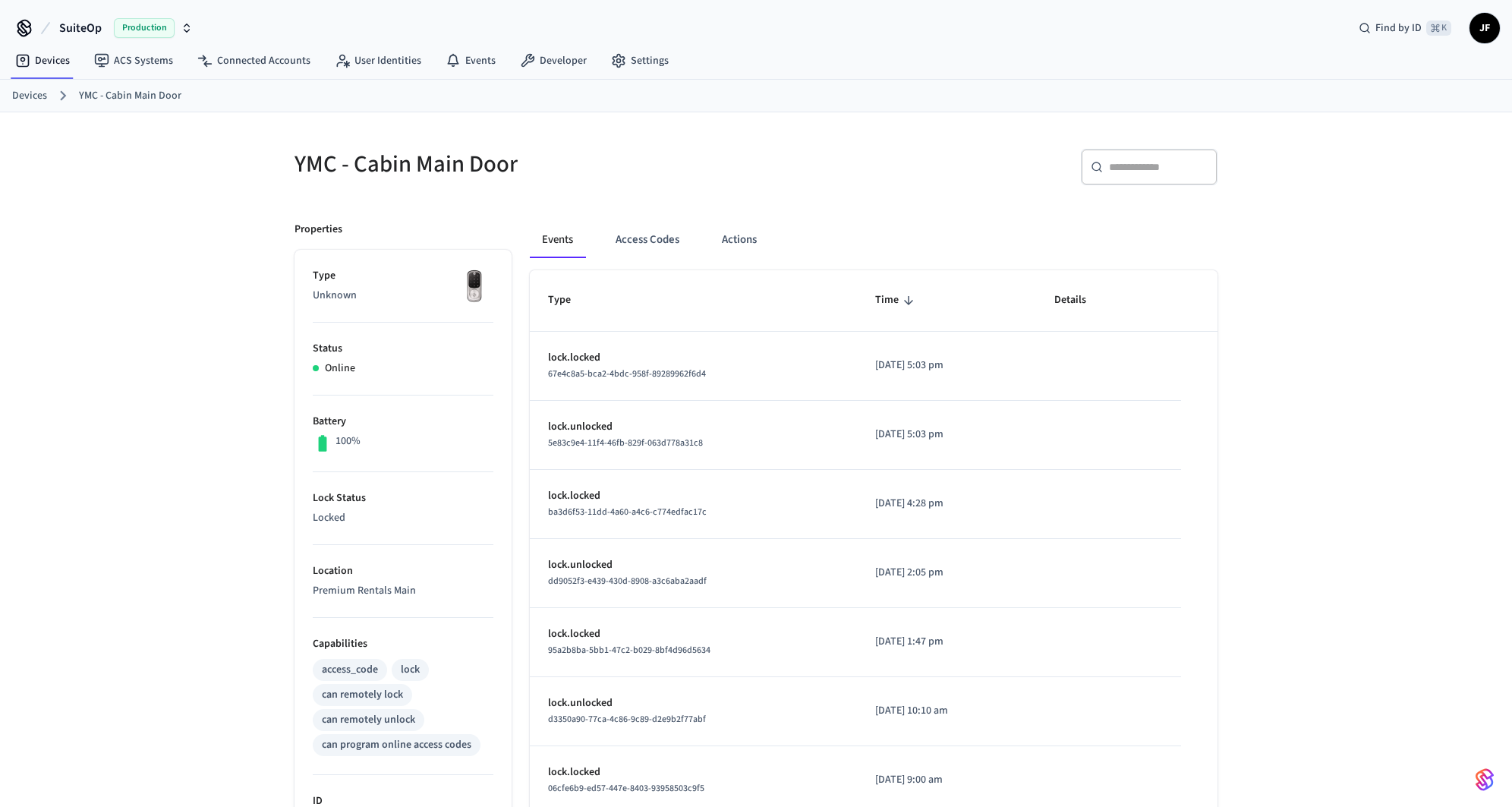
click at [320, 290] on p "Unknown" at bounding box center [403, 296] width 180 height 16
copy p "Unknown"
click at [871, 213] on div "Events Access Codes Actions Type Time Details lock.locked 67e4c8a5-bca2-4bdc-95…" at bounding box center [865, 650] width 706 height 892
